Goal: Check status: Check status

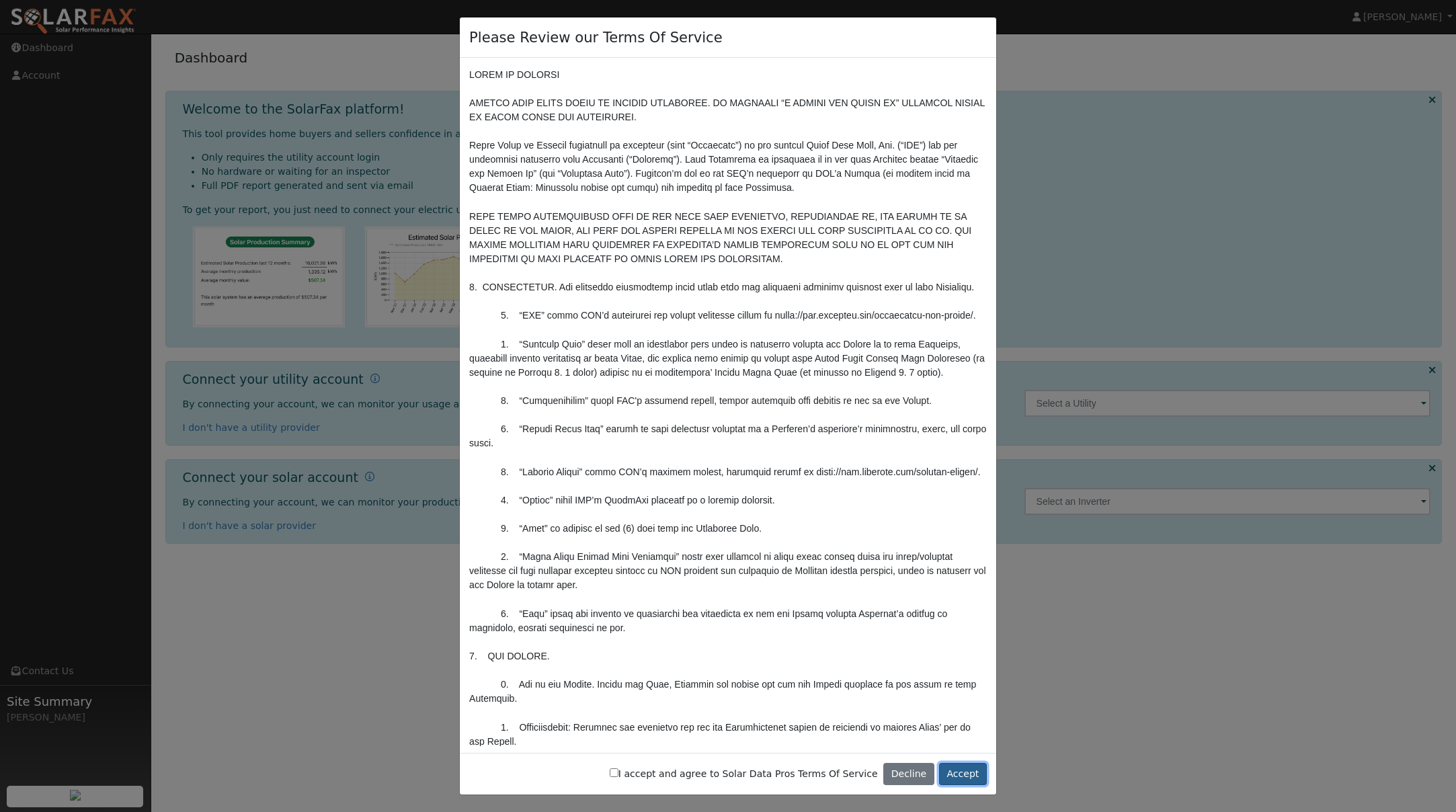
click at [948, 781] on button "Accept" at bounding box center [963, 774] width 48 height 23
click at [791, 778] on label "I accept and agree to Solar Data Pros Terms Of Service" at bounding box center [744, 773] width 268 height 14
click at [618, 777] on input "I accept and agree to Solar Data Pros Terms Of Service" at bounding box center [613, 772] width 8 height 8
checkbox input "true"
click at [967, 766] on button "Accept" at bounding box center [963, 774] width 48 height 23
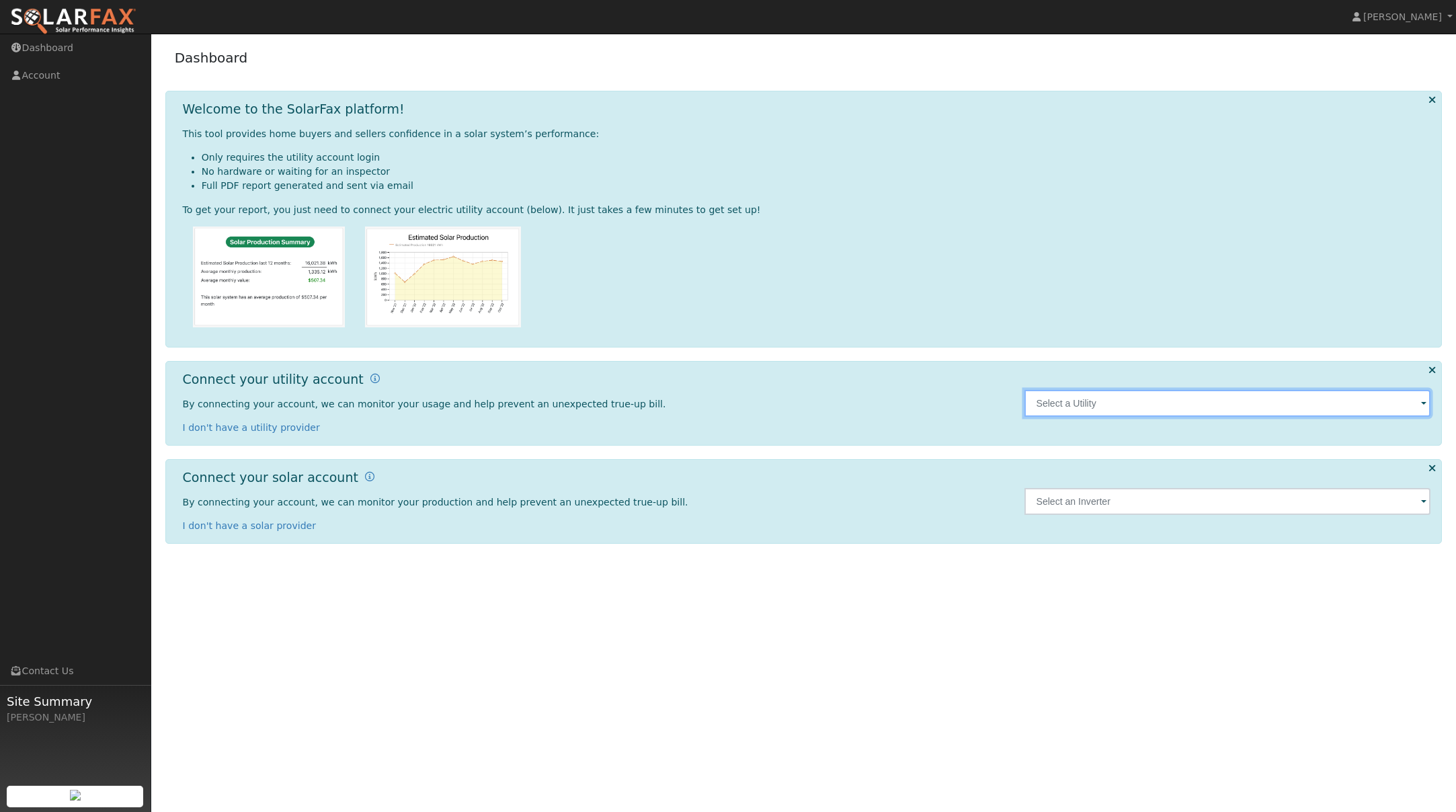
click at [1370, 405] on input "text" at bounding box center [1228, 403] width 406 height 27
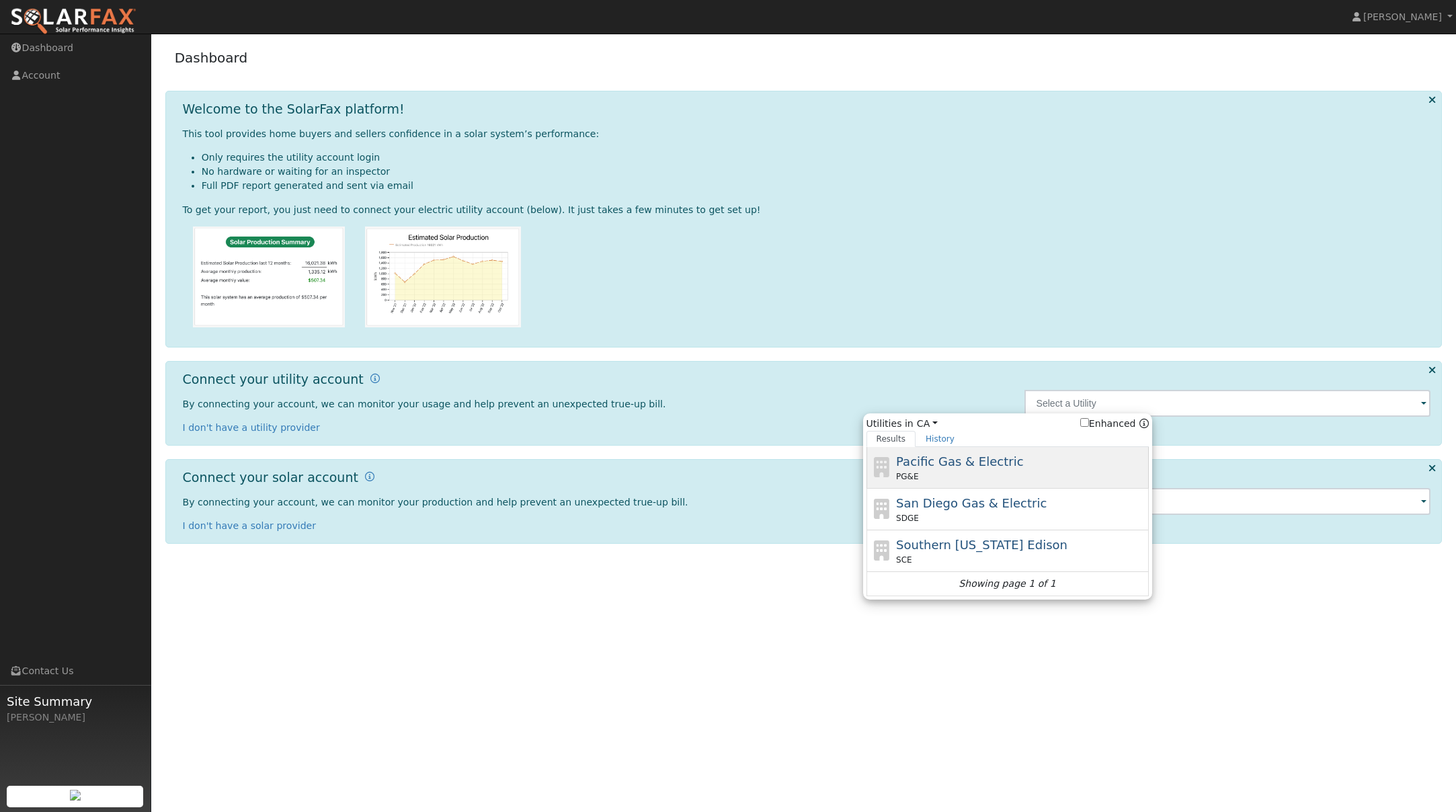
click at [995, 470] on div "Pacific Gas & Electric PG&E" at bounding box center [1021, 467] width 249 height 30
type input "PG&E"
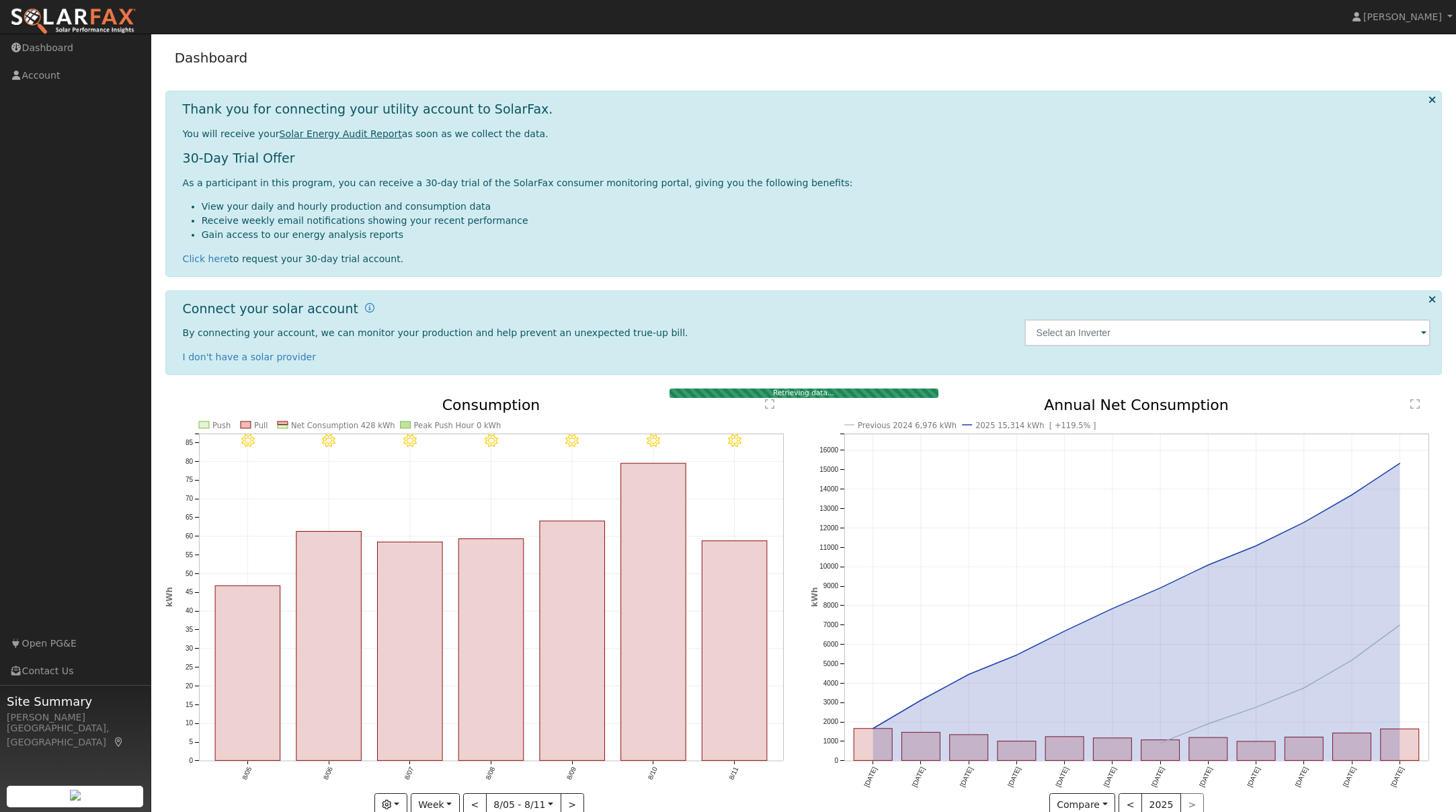
scroll to position [30, 0]
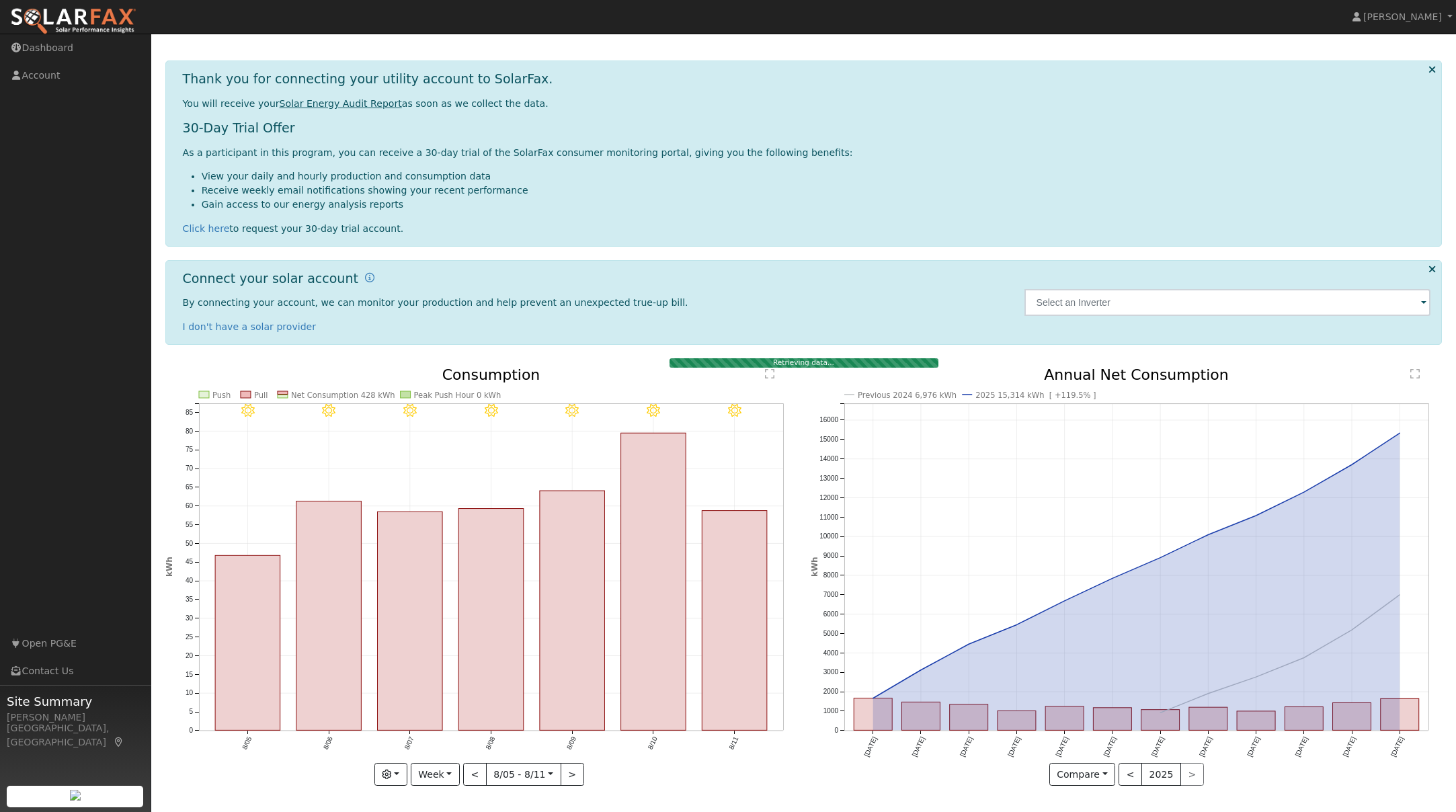
click at [443, 786] on icon "8/11 - Clear 8/10 - Clear 8/09 - Clear 8/08 - Clear 8/07 - Clear 8/06 - Clear 8…" at bounding box center [480, 577] width 631 height 420
click at [443, 778] on button "Week" at bounding box center [435, 774] width 49 height 23
click at [446, 726] on link "Year" at bounding box center [457, 727] width 93 height 18
type input "[DATE]"
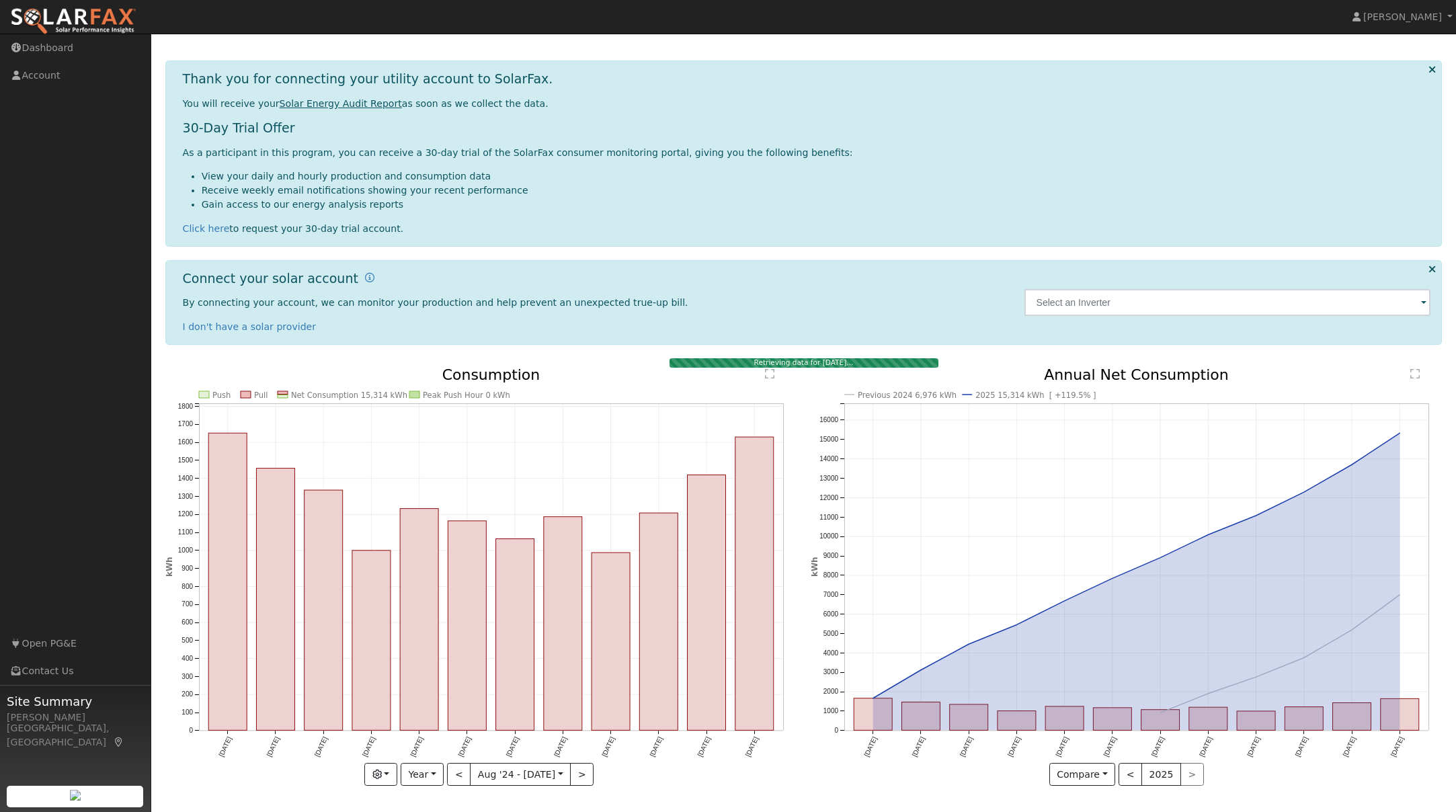
scroll to position [0, 0]
